Goal: Transaction & Acquisition: Book appointment/travel/reservation

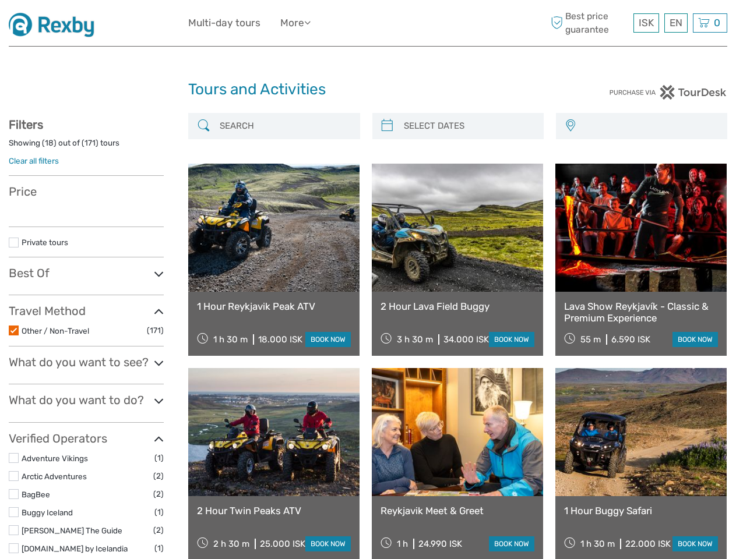
select select
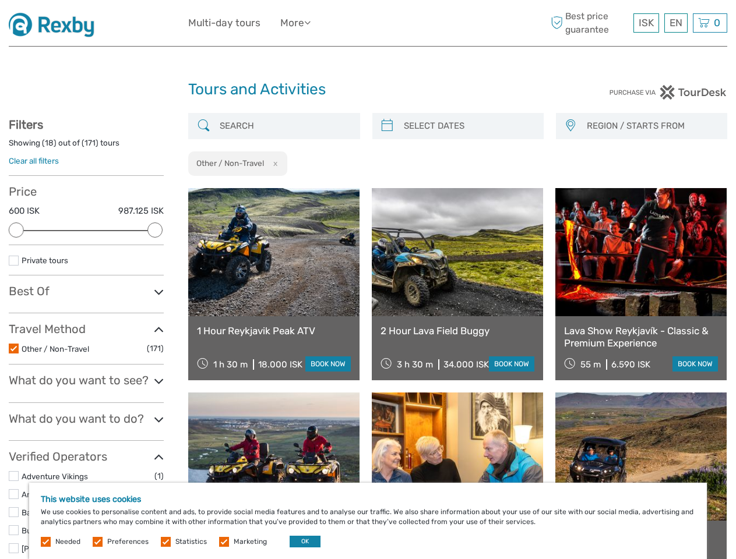
click at [368, 23] on div "ISK ISK € $ £ EN English Español Deutsch Multi-day tours More Travel Articles T…" at bounding box center [368, 23] width 360 height 29
click at [260, 23] on ul "Multi-day tours More Travel Articles Travel Articles" at bounding box center [258, 23] width 140 height 17
click at [297, 23] on link "More" at bounding box center [295, 23] width 30 height 17
click at [311, 22] on icon at bounding box center [307, 22] width 6 height 10
click at [646, 23] on span "ISK" at bounding box center [646, 23] width 15 height 12
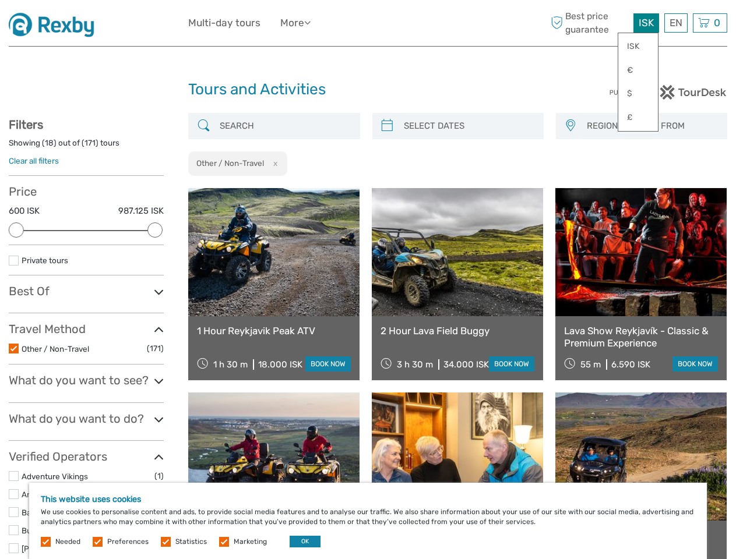
click at [675, 23] on div "EN English Español Deutsch" at bounding box center [675, 22] width 23 height 19
click at [710, 23] on div "0 Items Total 0 ISK Checkout The shopping cart is empty." at bounding box center [710, 22] width 34 height 19
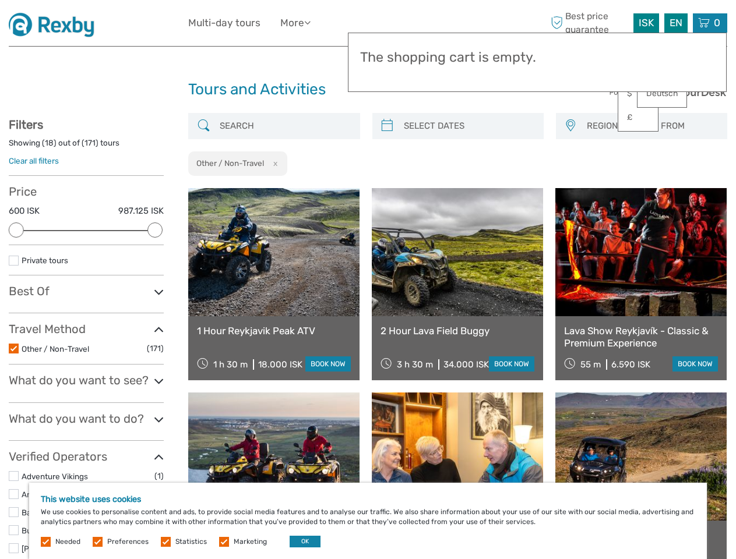
click at [16, 230] on div at bounding box center [16, 230] width 15 height 15
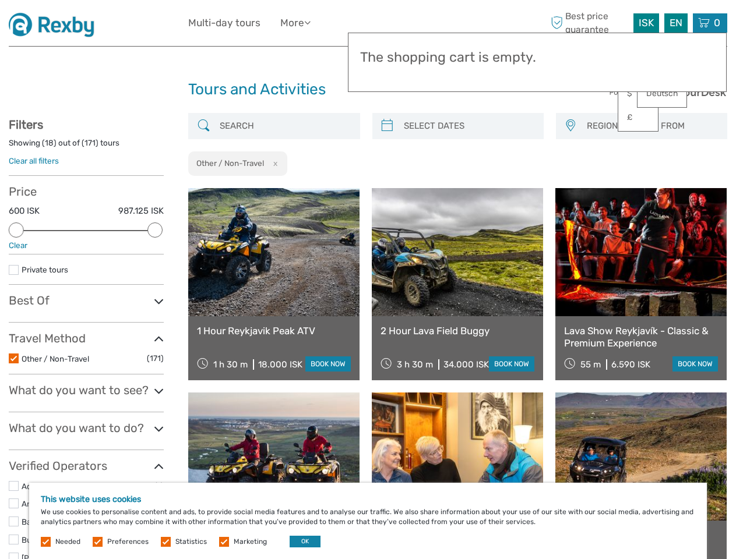
click at [155, 230] on div "Filters Showing ( 18 ) out of ( 171 ) tours Clear all filters Price 600 ISK 987…" at bounding box center [86, 461] width 155 height 687
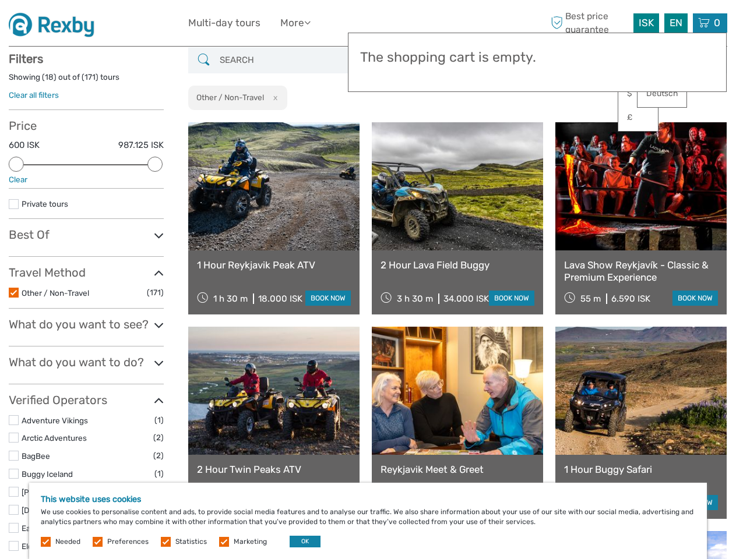
click at [387, 126] on link at bounding box center [457, 186] width 171 height 128
